Goal: Task Accomplishment & Management: Complete application form

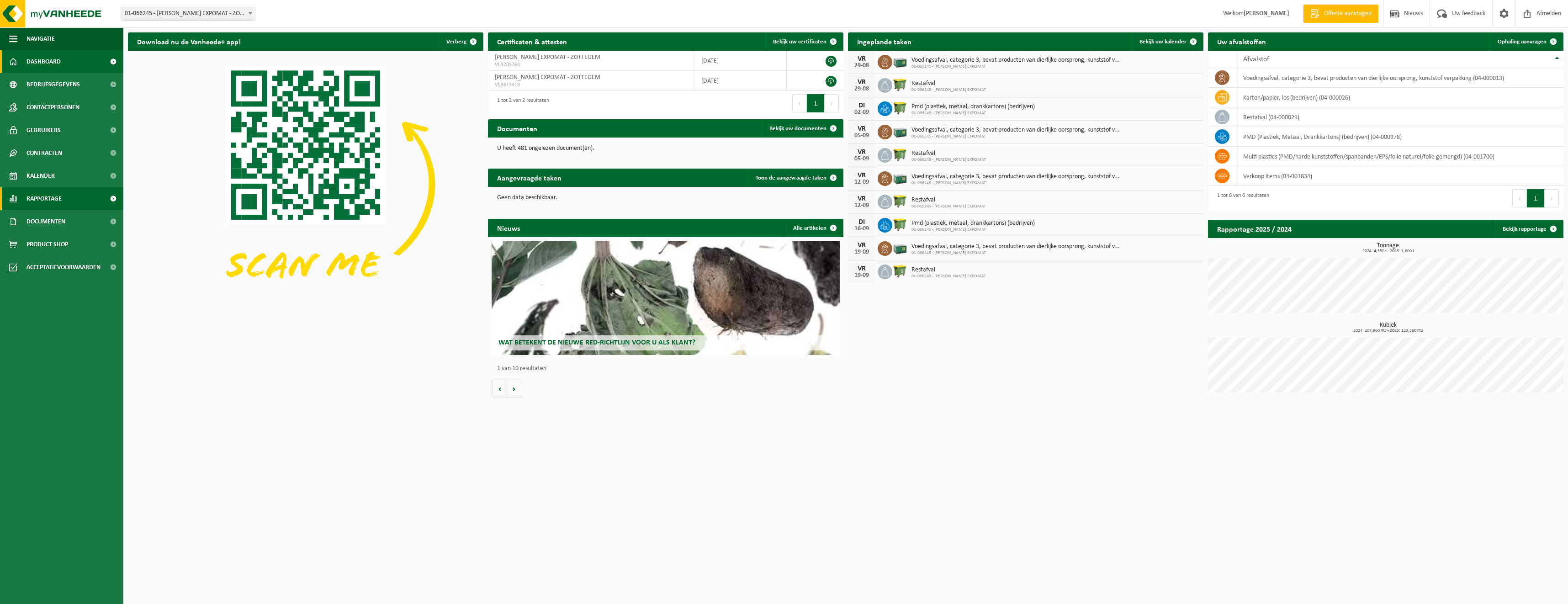
click at [113, 199] on span at bounding box center [113, 199] width 21 height 23
click at [47, 222] on span "In grafiekvorm" at bounding box center [49, 222] width 41 height 18
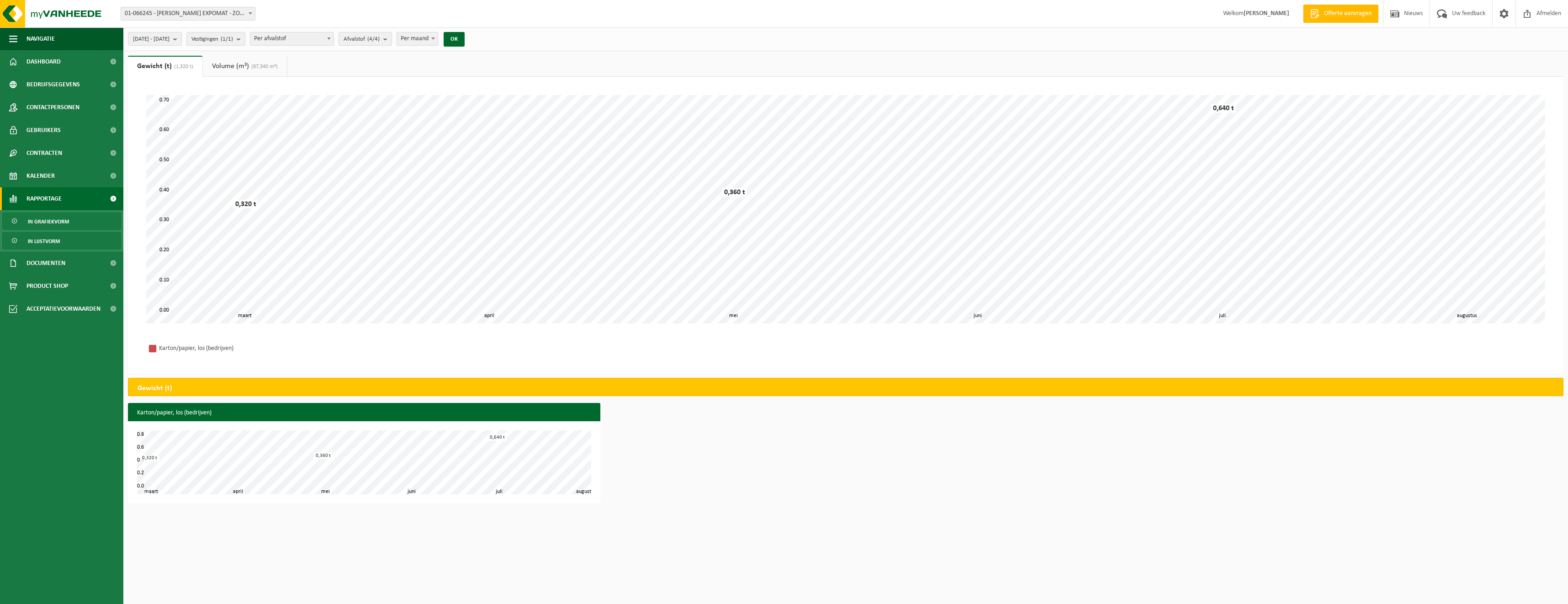
click at [45, 239] on span "In lijstvorm" at bounding box center [44, 241] width 32 height 18
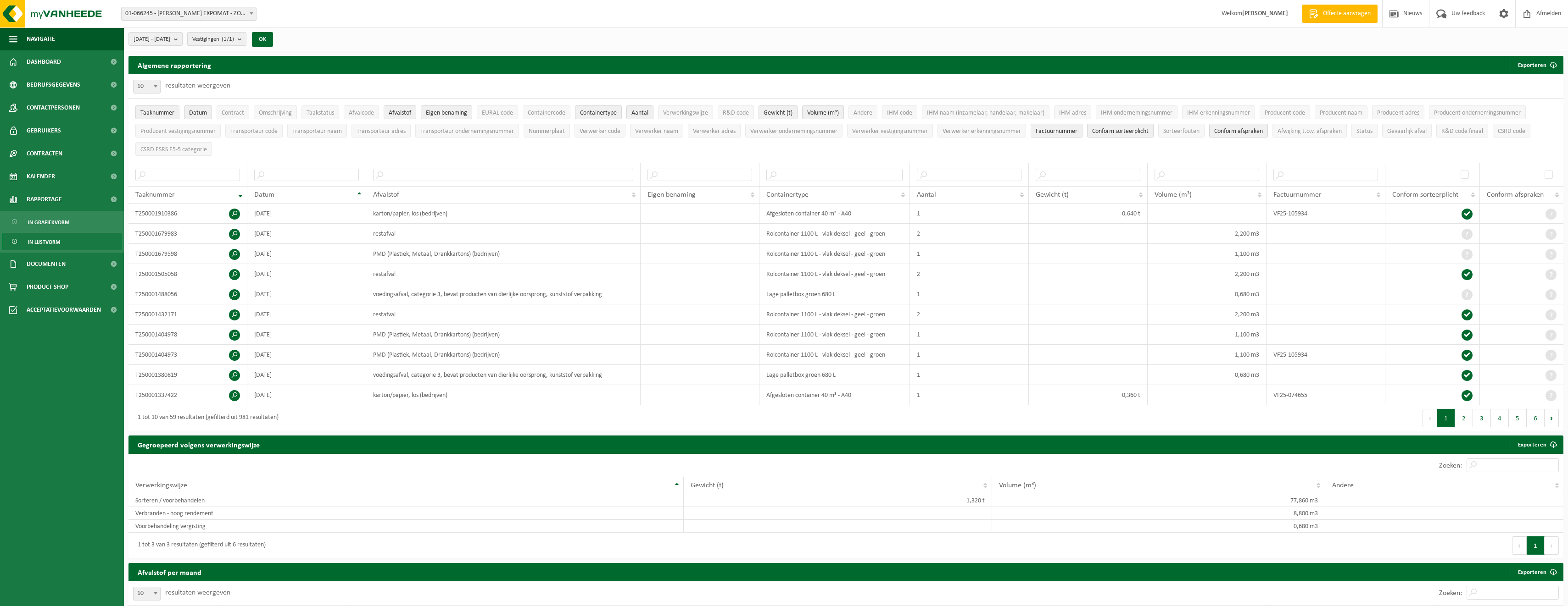
click at [72, 246] on link "In lijstvorm" at bounding box center [62, 241] width 119 height 18
click at [37, 60] on span "Dashboard" at bounding box center [44, 62] width 34 height 23
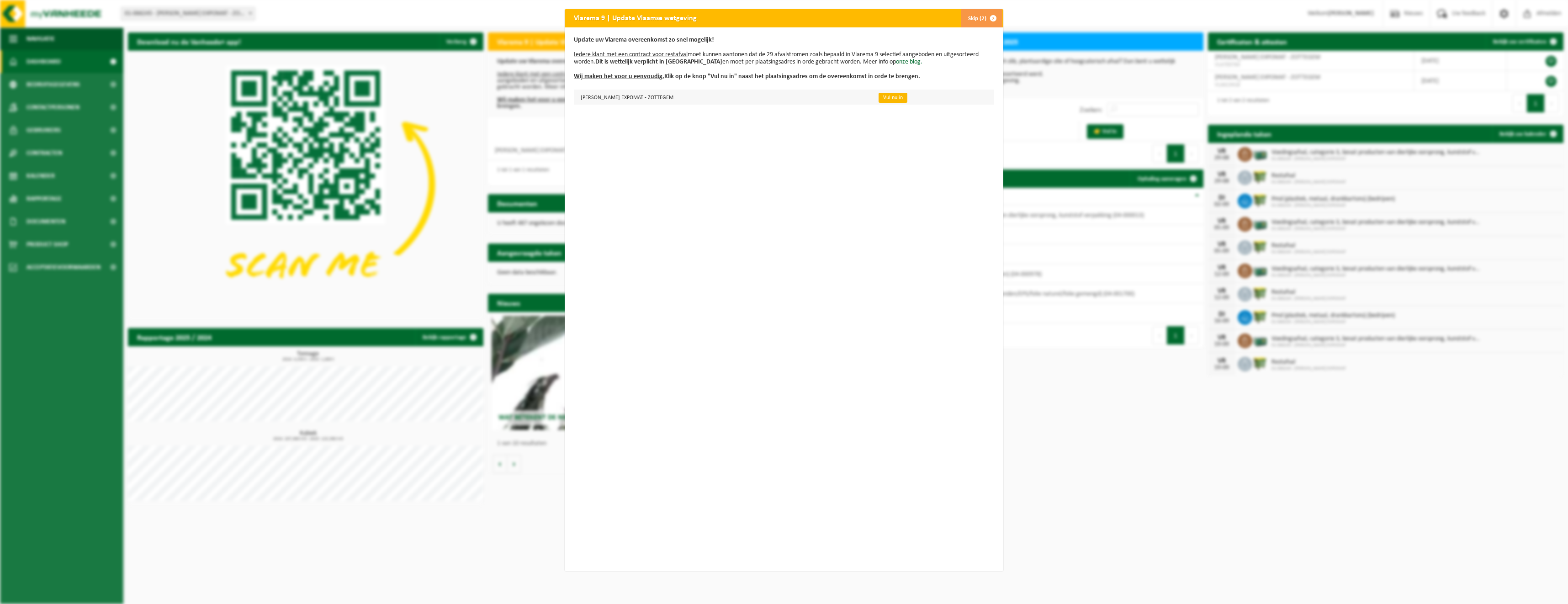
click at [878, 97] on link "Vul nu in" at bounding box center [892, 97] width 29 height 10
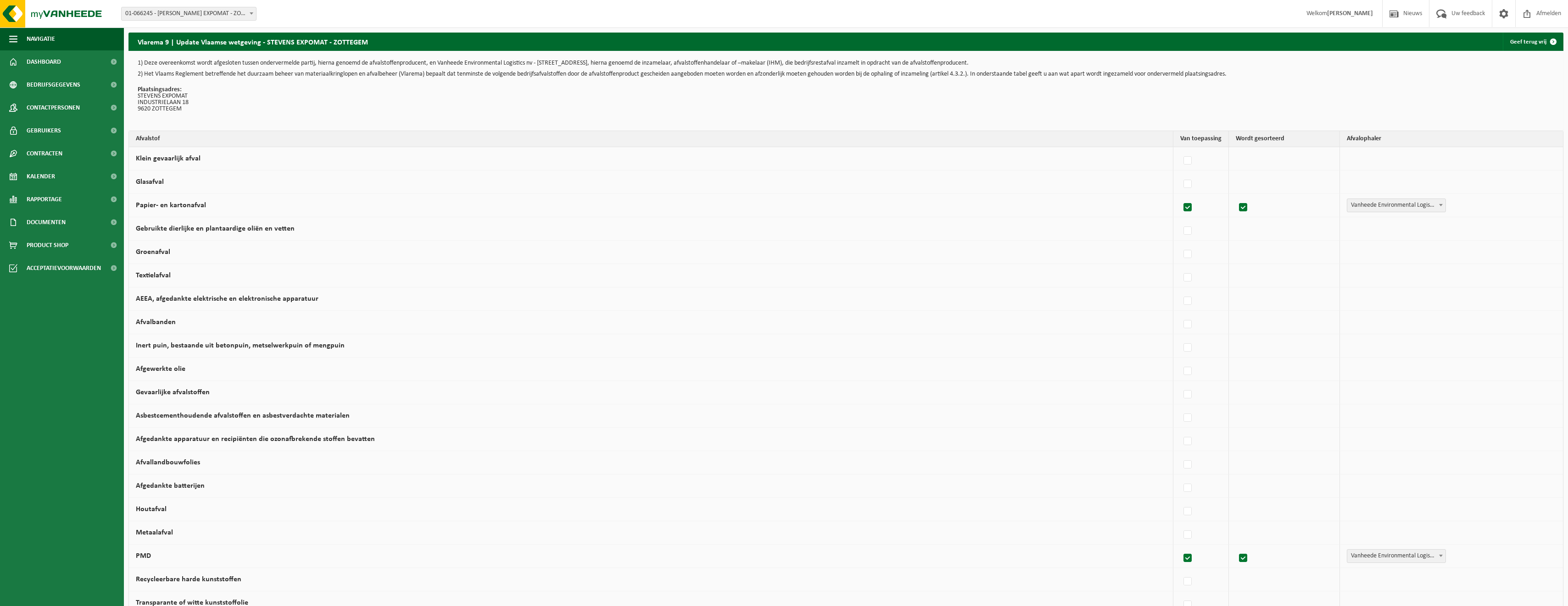
click at [1239, 182] on td at bounding box center [1284, 182] width 111 height 23
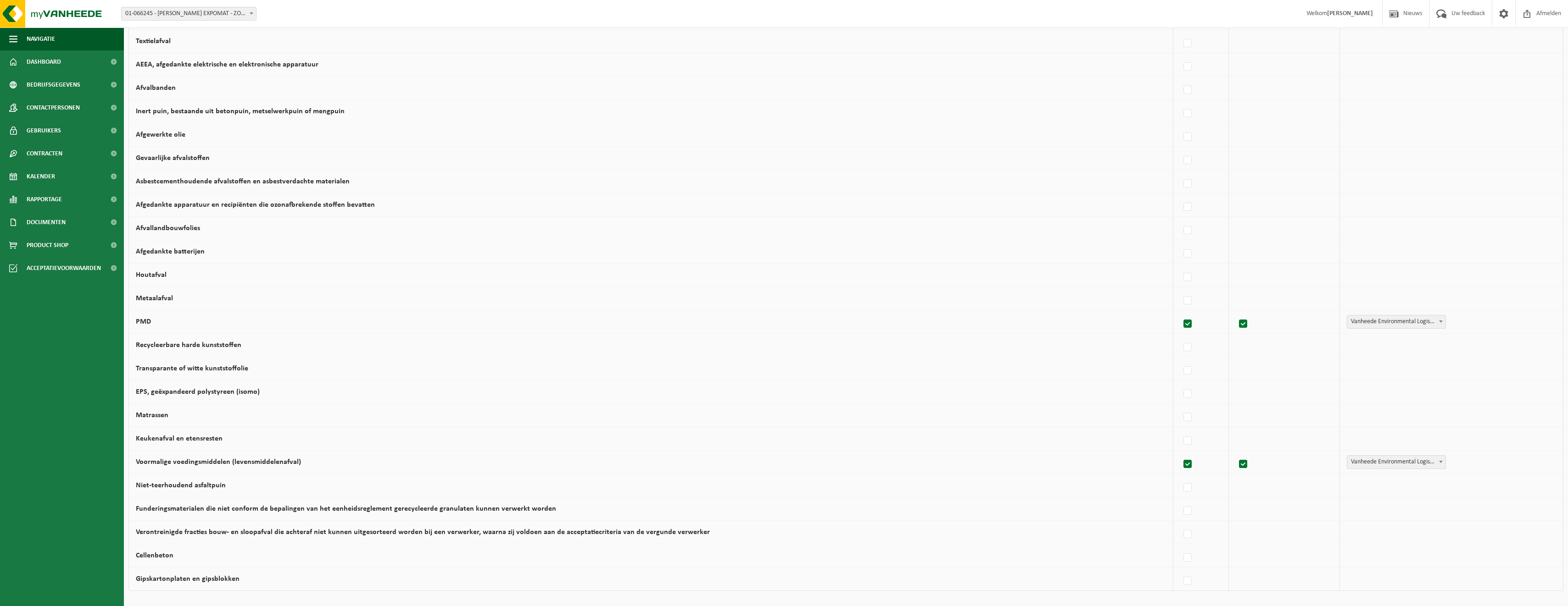
scroll to position [326, 0]
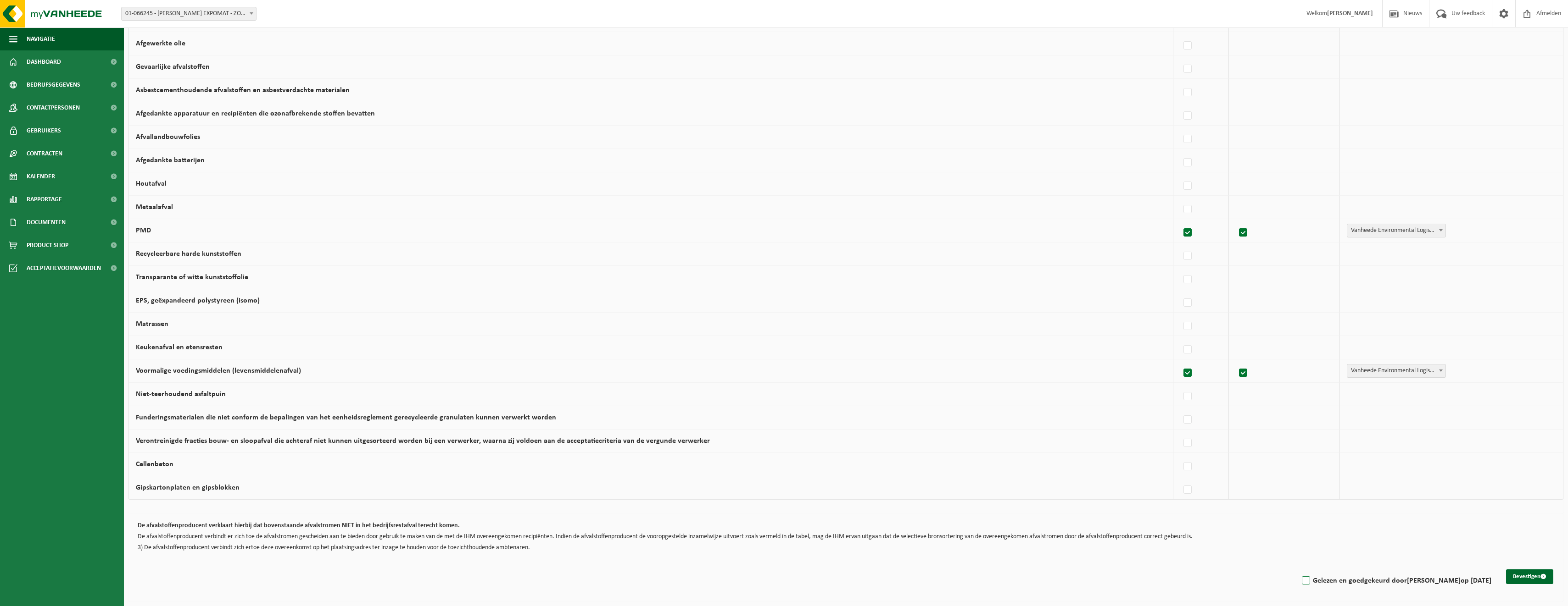
click at [1300, 582] on label "Gelezen en goedgekeurd door STEPHANIE BOSTOEN op 29/08/25" at bounding box center [1395, 581] width 191 height 14
click at [1298, 569] on input "Gelezen en goedgekeurd door STEPHANIE BOSTOEN op 29/08/25" at bounding box center [1298, 569] width 1 height 1
checkbox input "true"
click at [1531, 577] on button "Bevestigen" at bounding box center [1529, 577] width 47 height 15
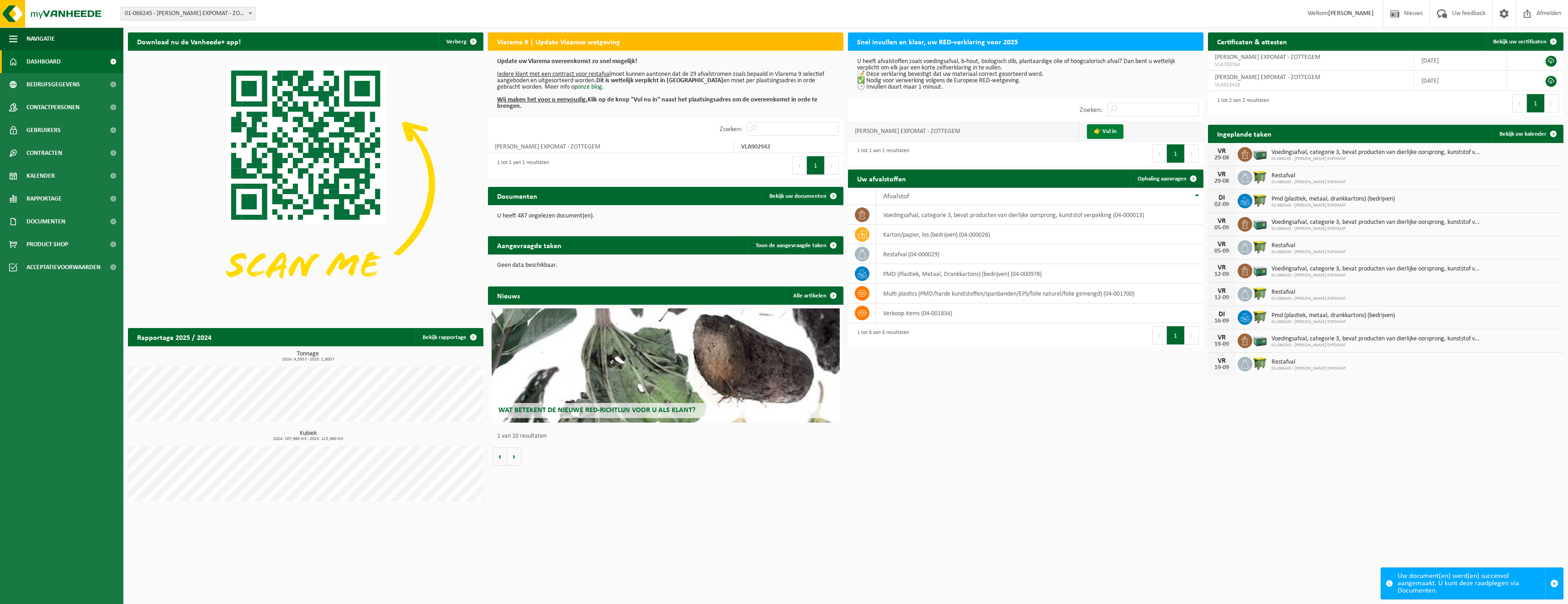
click at [1105, 129] on link "👉 Vul in" at bounding box center [1105, 132] width 37 height 15
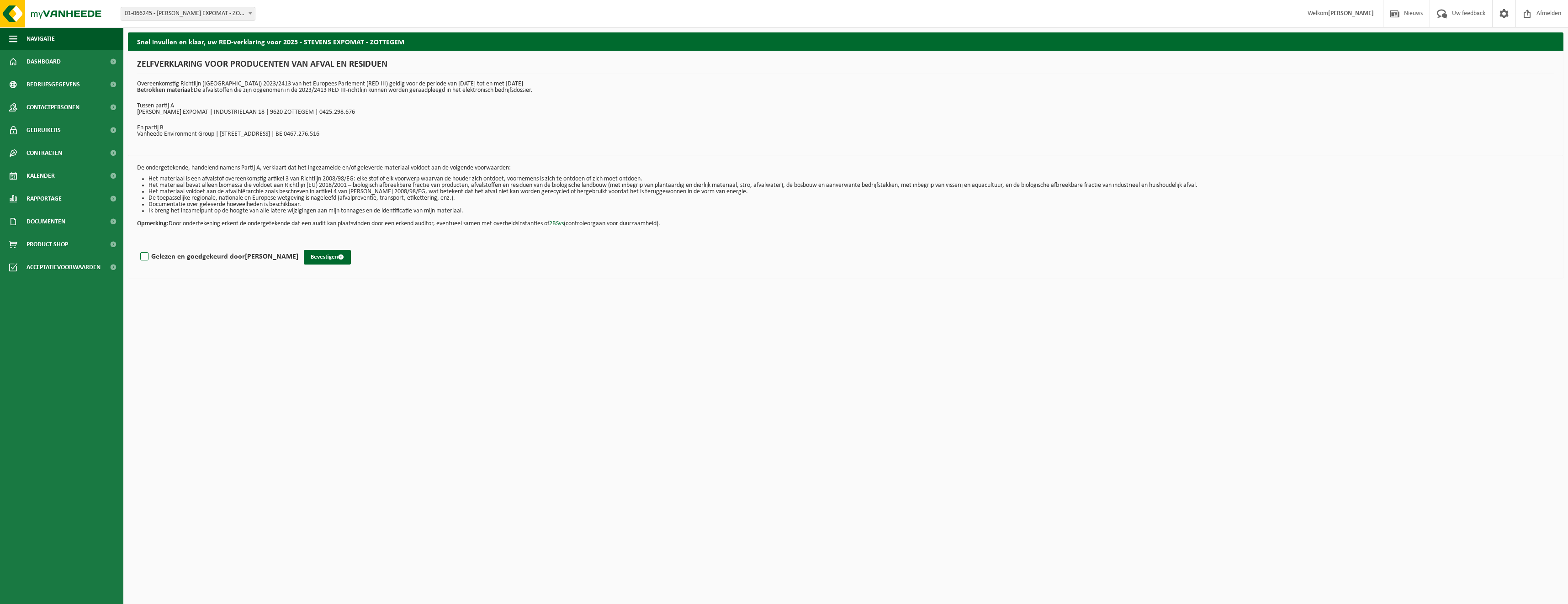
click at [145, 256] on label "Gelezen en goedgekeurd door STEPHANIE BOSTOEN" at bounding box center [218, 257] width 160 height 14
click at [298, 245] on input "Gelezen en goedgekeurd door STEPHANIE BOSTOEN" at bounding box center [298, 245] width 1 height 1
checkbox input "true"
click at [332, 258] on button "Bevestigen" at bounding box center [327, 258] width 47 height 15
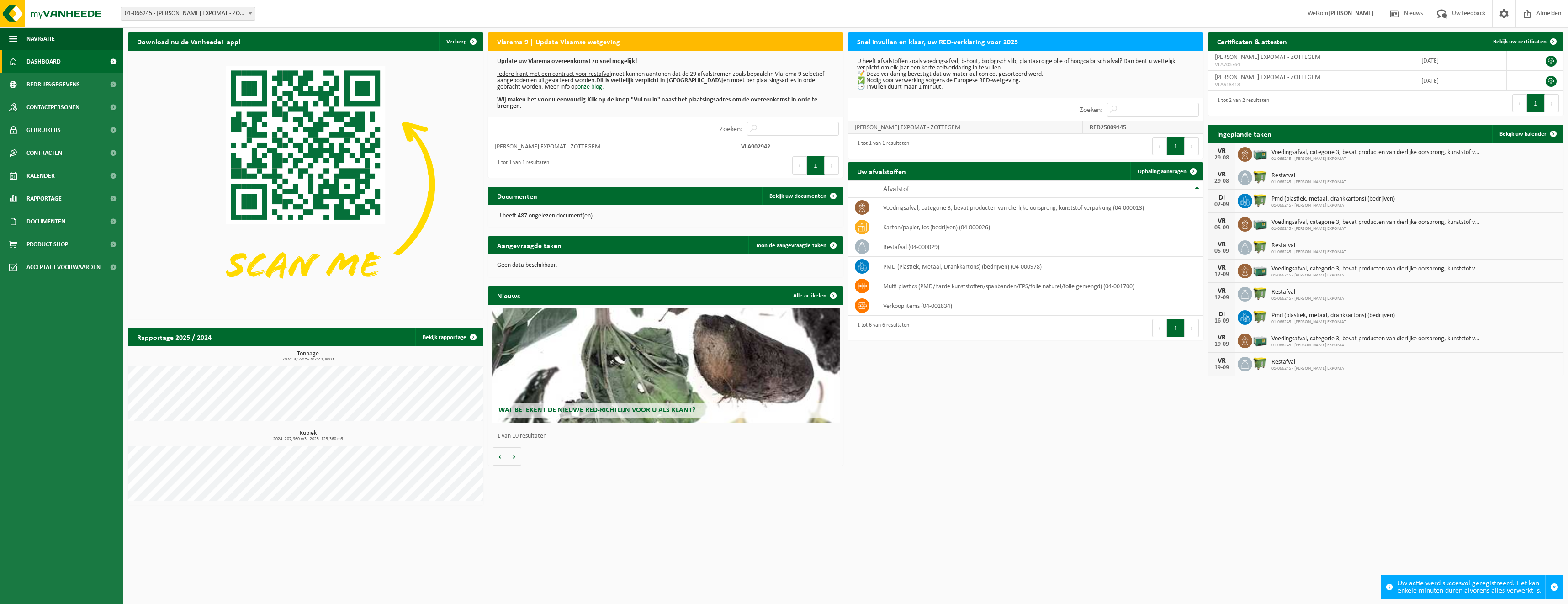
click at [943, 128] on td "STEVENS EXPOMAT - ZOTTEGEM" at bounding box center [965, 127] width 235 height 13
click at [1125, 127] on strong "RED25009145" at bounding box center [1108, 127] width 37 height 7
click at [749, 144] on strong "VLA902942" at bounding box center [755, 147] width 29 height 7
click at [550, 146] on td "STEVENS EXPOMAT - ZOTTEGEM" at bounding box center [611, 146] width 247 height 13
click at [558, 166] on div "1 tot 1 van 1 resultaten" at bounding box center [577, 165] width 178 height 25
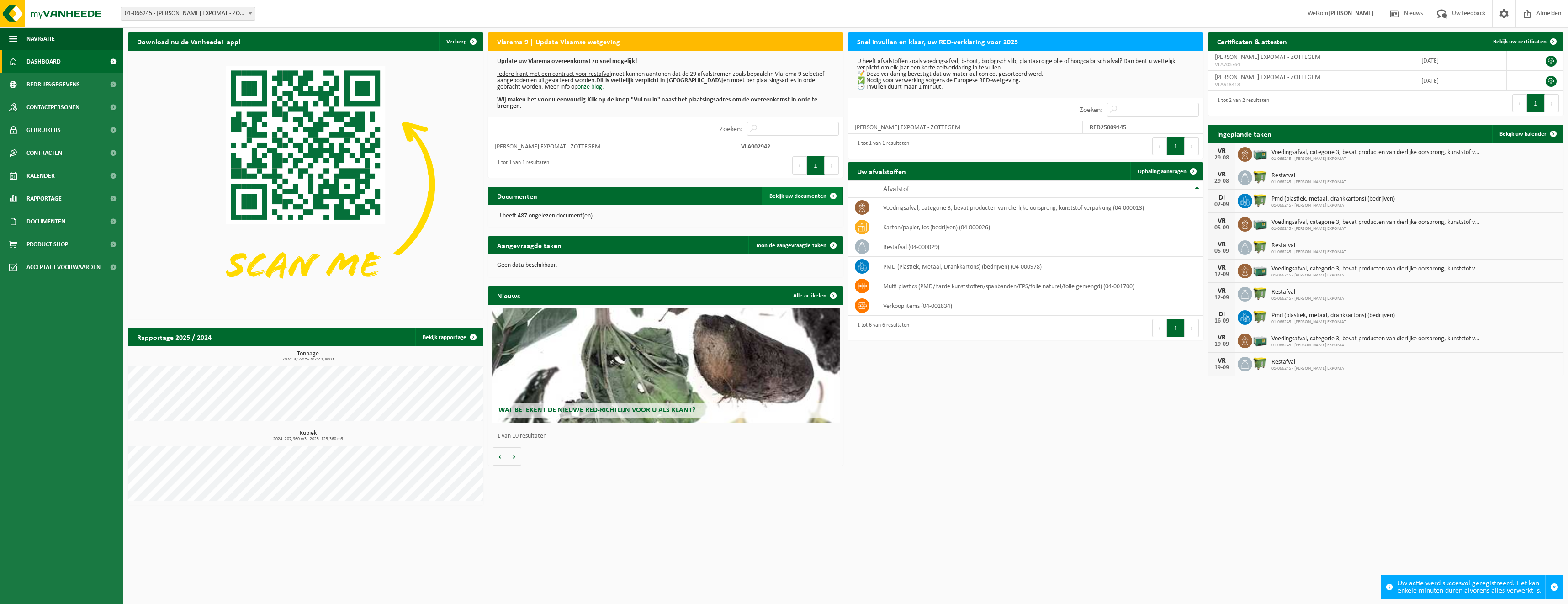
click at [787, 195] on span "Bekijk uw documenten" at bounding box center [798, 196] width 57 height 6
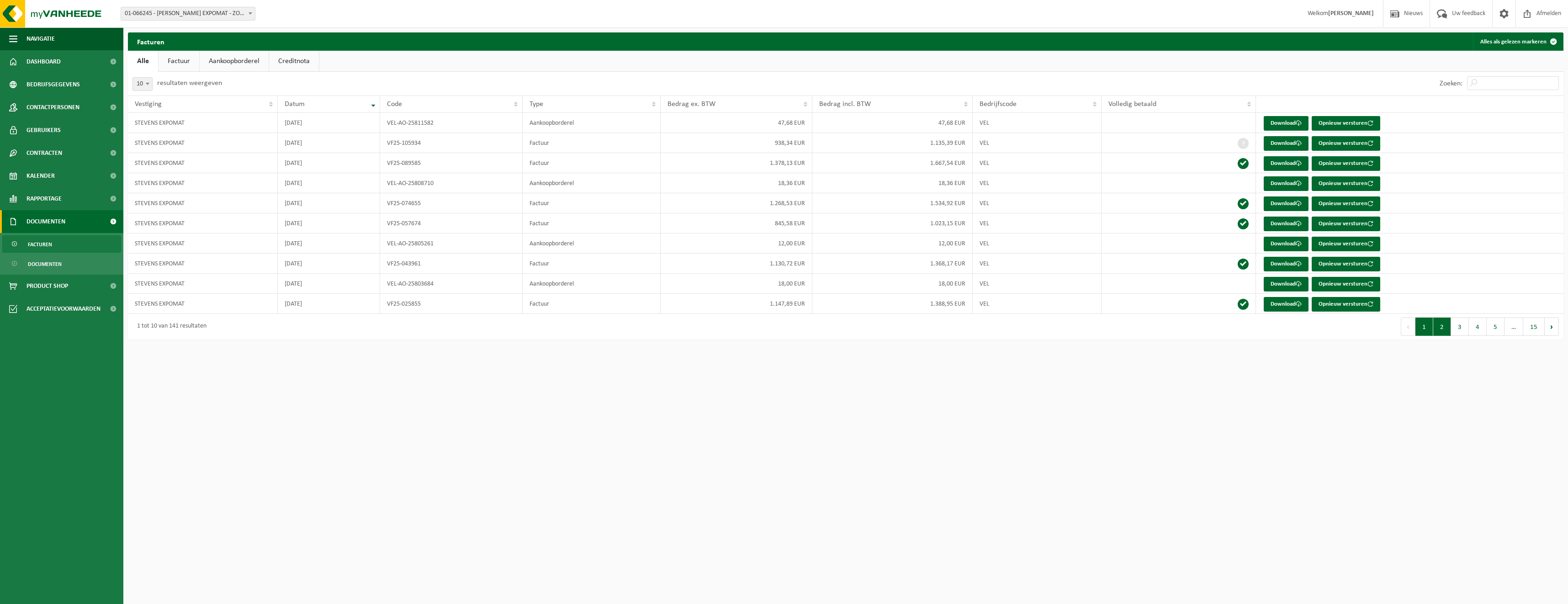
click at [1445, 327] on button "2" at bounding box center [1442, 327] width 18 height 18
click at [1465, 331] on button "3" at bounding box center [1460, 327] width 18 height 18
click at [1485, 331] on button "4" at bounding box center [1477, 327] width 18 height 18
click at [1489, 334] on button "5" at bounding box center [1495, 327] width 18 height 18
click at [63, 61] on link "Dashboard" at bounding box center [61, 62] width 124 height 23
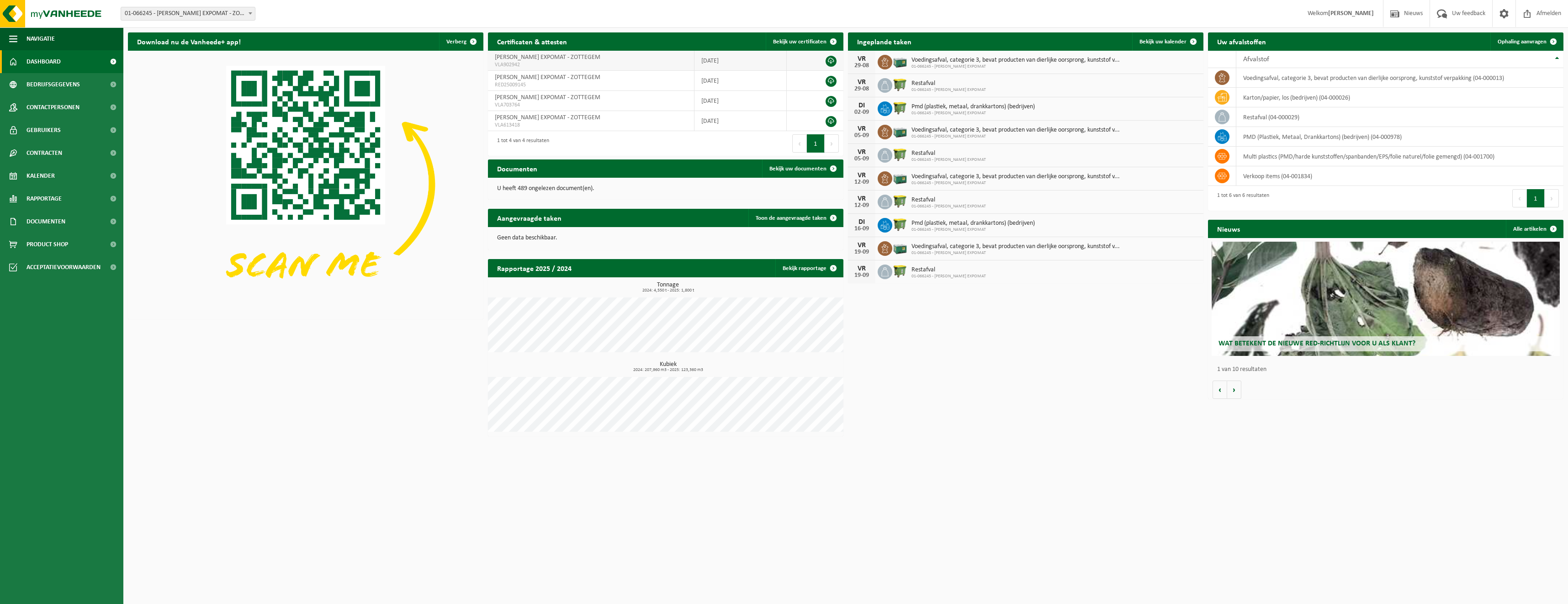
click at [830, 61] on link at bounding box center [831, 61] width 11 height 11
click at [830, 81] on link at bounding box center [831, 82] width 11 height 11
